Goal: Navigation & Orientation: Find specific page/section

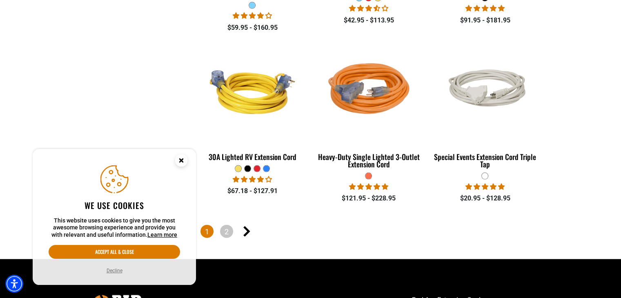
scroll to position [1756, 0]
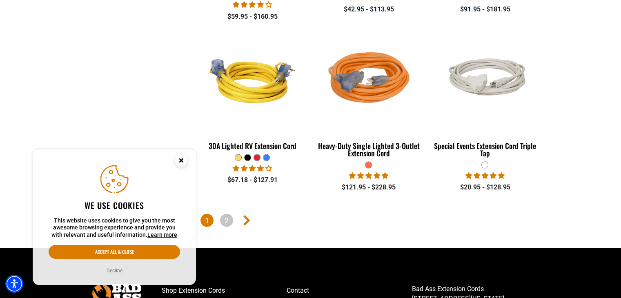
click at [248, 220] on icon "Next page" at bounding box center [246, 220] width 7 height 11
